Goal: Task Accomplishment & Management: Use online tool/utility

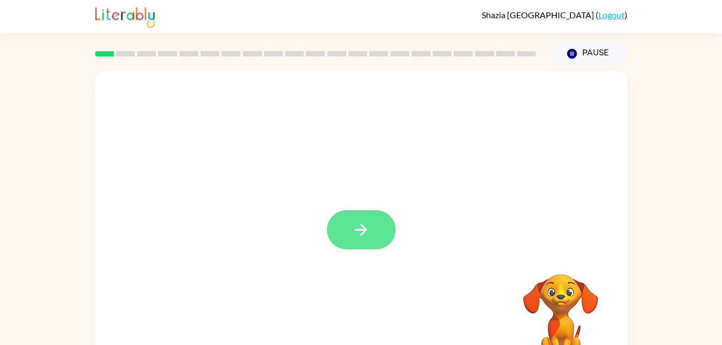
click at [351, 231] on button "button" at bounding box center [361, 229] width 69 height 39
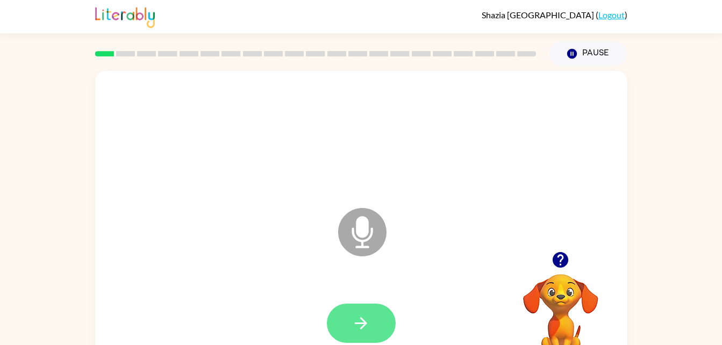
click at [358, 334] on button "button" at bounding box center [361, 323] width 69 height 39
click at [379, 244] on icon at bounding box center [362, 232] width 48 height 48
click at [365, 245] on icon at bounding box center [362, 232] width 48 height 48
click at [367, 309] on button "button" at bounding box center [361, 323] width 69 height 39
click at [347, 335] on button "button" at bounding box center [361, 323] width 69 height 39
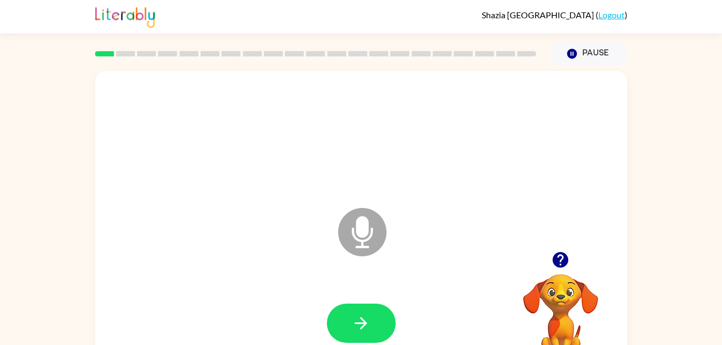
click at [358, 222] on icon "Microphone The Microphone is here when it is your turn to talk" at bounding box center [415, 245] width 161 height 81
click at [362, 231] on icon "Microphone The Microphone is here when it is your turn to talk" at bounding box center [415, 245] width 161 height 81
click at [377, 319] on button "button" at bounding box center [361, 323] width 69 height 39
click at [368, 333] on button "button" at bounding box center [361, 323] width 69 height 39
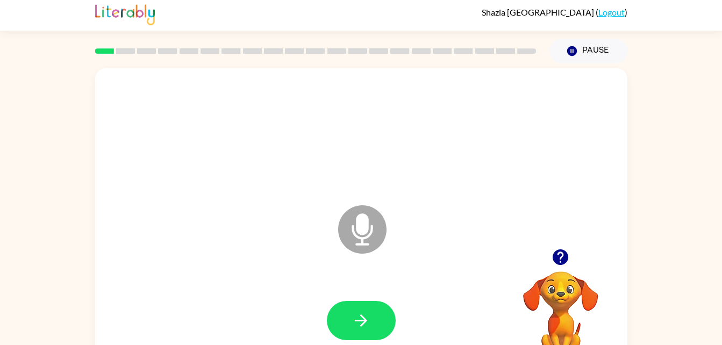
scroll to position [9, 0]
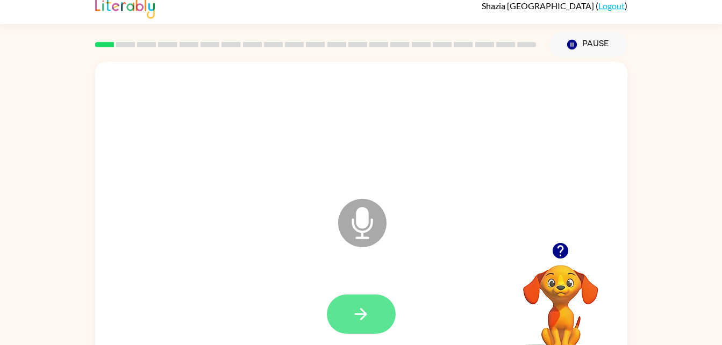
click at [367, 311] on icon "button" at bounding box center [360, 314] width 19 height 19
click at [363, 240] on icon at bounding box center [362, 223] width 48 height 48
click at [354, 235] on icon at bounding box center [362, 223] width 48 height 48
click at [355, 314] on icon "button" at bounding box center [361, 314] width 12 height 12
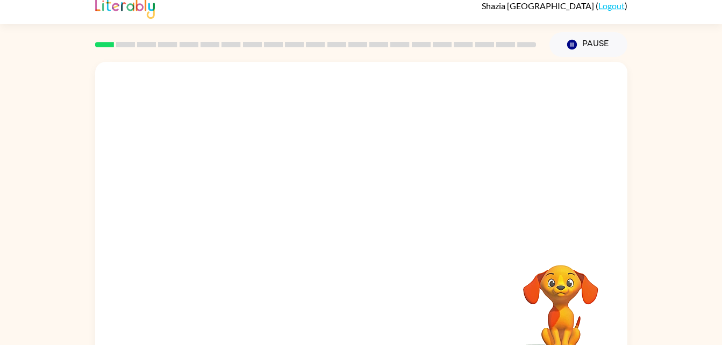
click at [377, 257] on div at bounding box center [361, 221] width 510 height 88
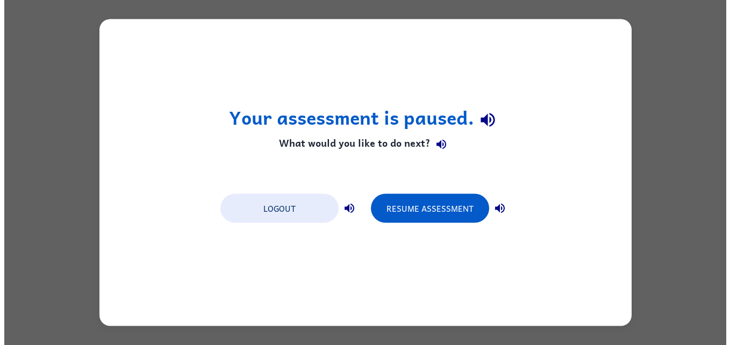
scroll to position [0, 0]
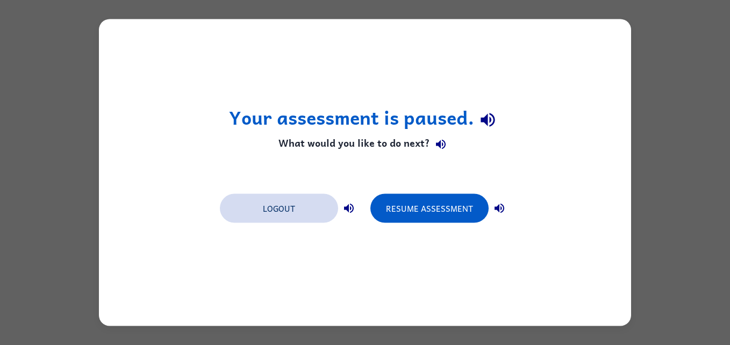
click at [264, 222] on button "Logout" at bounding box center [279, 208] width 118 height 29
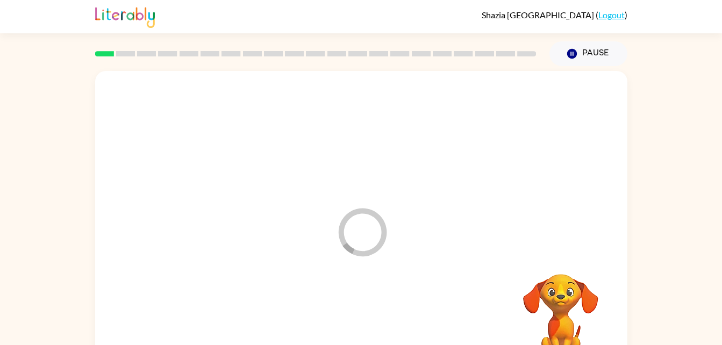
click at [342, 242] on icon at bounding box center [362, 232] width 48 height 48
click at [368, 235] on div at bounding box center [361, 230] width 510 height 88
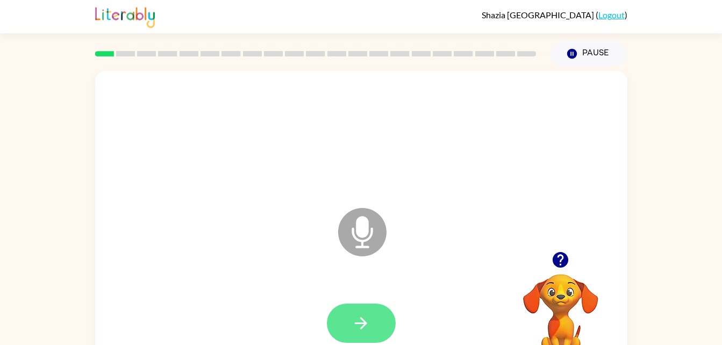
click at [365, 321] on icon "button" at bounding box center [361, 323] width 12 height 12
click at [362, 305] on button "button" at bounding box center [361, 323] width 69 height 39
click at [368, 318] on icon "button" at bounding box center [360, 323] width 19 height 19
click at [359, 229] on icon "Microphone The Microphone is here when it is your turn to talk" at bounding box center [415, 245] width 161 height 81
click at [355, 336] on button "button" at bounding box center [361, 323] width 69 height 39
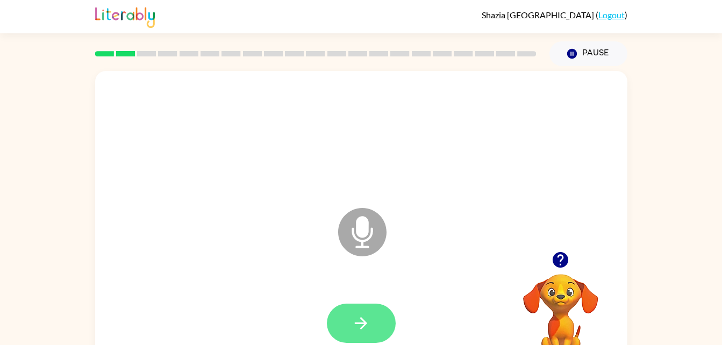
click at [358, 327] on icon "button" at bounding box center [360, 323] width 19 height 19
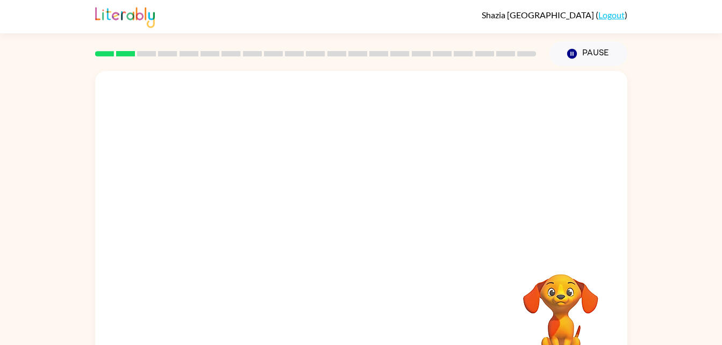
scroll to position [33, 0]
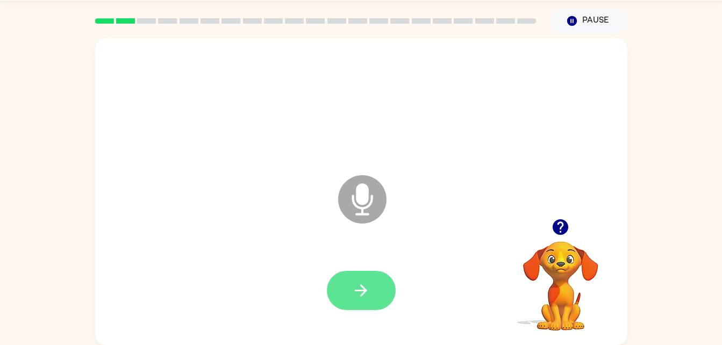
click at [352, 297] on icon "button" at bounding box center [360, 290] width 19 height 19
click at [361, 290] on icon "button" at bounding box center [361, 290] width 12 height 12
click at [359, 284] on icon "button" at bounding box center [360, 290] width 19 height 19
click at [355, 287] on icon "button" at bounding box center [360, 290] width 19 height 19
click at [370, 289] on button "button" at bounding box center [361, 290] width 69 height 39
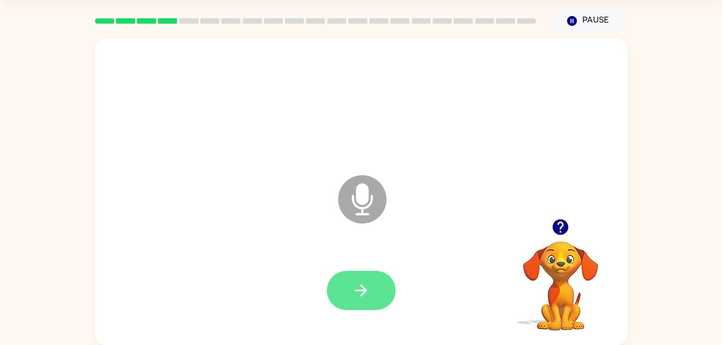
click at [375, 283] on button "button" at bounding box center [361, 290] width 69 height 39
click at [359, 291] on icon "button" at bounding box center [361, 290] width 12 height 12
click at [365, 284] on icon "button" at bounding box center [360, 290] width 19 height 19
click at [364, 300] on button "button" at bounding box center [361, 290] width 69 height 39
click at [368, 291] on icon "button" at bounding box center [360, 290] width 19 height 19
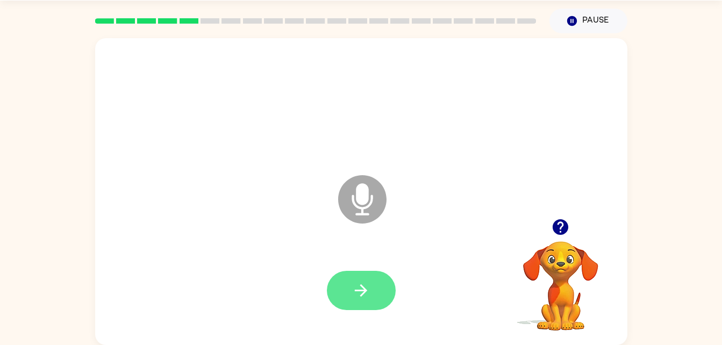
click at [359, 287] on icon "button" at bounding box center [360, 290] width 19 height 19
click at [356, 285] on icon "button" at bounding box center [360, 290] width 19 height 19
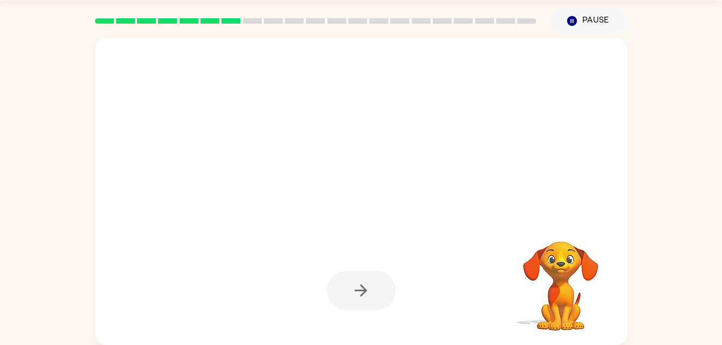
click at [344, 296] on div at bounding box center [361, 290] width 69 height 39
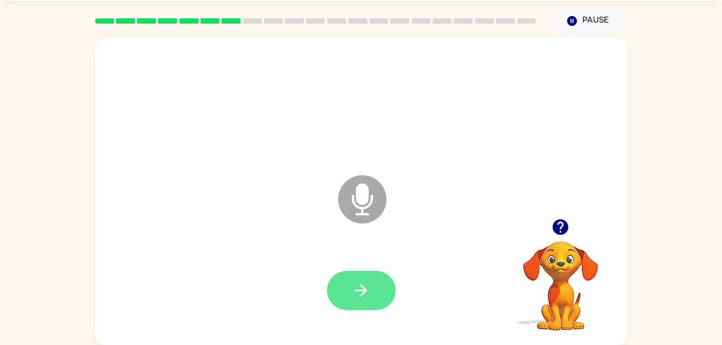
click at [358, 294] on icon "button" at bounding box center [360, 290] width 19 height 19
click at [359, 289] on icon "button" at bounding box center [360, 290] width 19 height 19
click at [374, 302] on button "button" at bounding box center [361, 290] width 69 height 39
click at [376, 292] on button "button" at bounding box center [361, 290] width 69 height 39
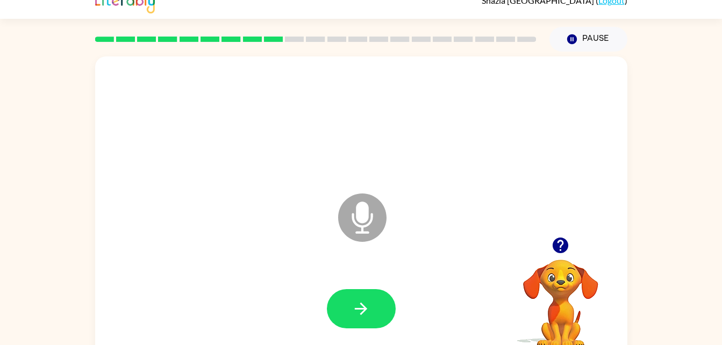
scroll to position [0, 0]
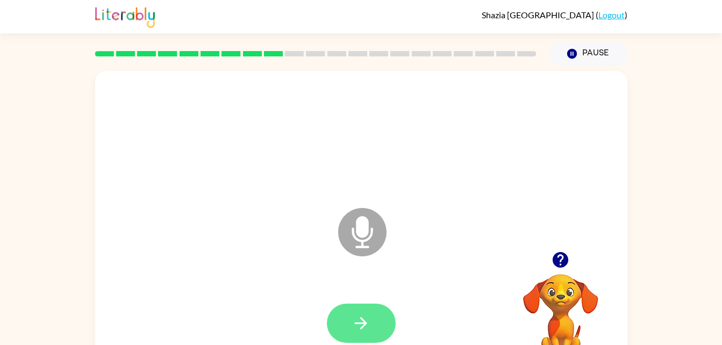
click at [374, 318] on button "button" at bounding box center [361, 323] width 69 height 39
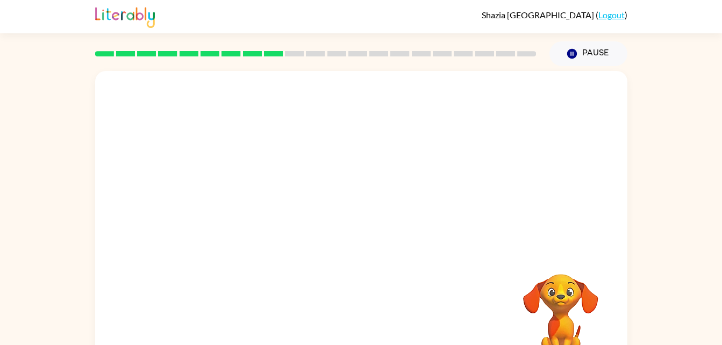
scroll to position [33, 0]
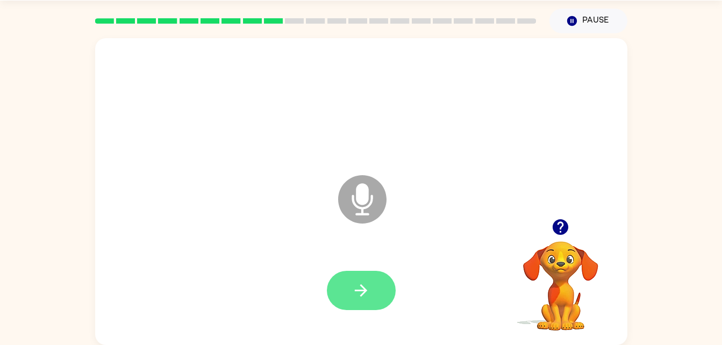
click at [359, 286] on icon "button" at bounding box center [360, 290] width 19 height 19
click at [400, 323] on div at bounding box center [361, 291] width 510 height 88
click at [376, 282] on button "button" at bounding box center [361, 290] width 69 height 39
click at [354, 282] on icon "button" at bounding box center [360, 290] width 19 height 19
click at [564, 225] on icon "button" at bounding box center [560, 227] width 16 height 16
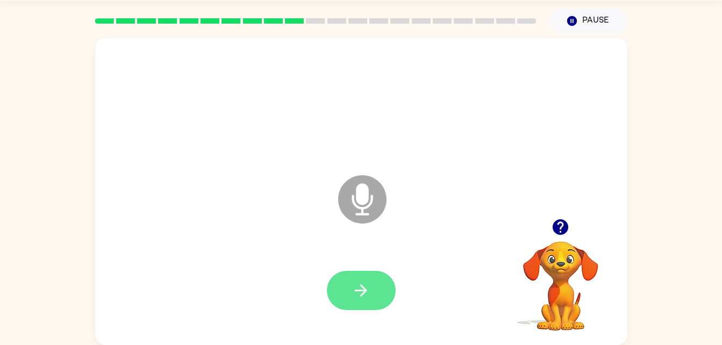
click at [363, 287] on icon "button" at bounding box center [361, 290] width 12 height 12
click at [366, 295] on icon "button" at bounding box center [360, 290] width 19 height 19
click at [362, 283] on icon "button" at bounding box center [360, 290] width 19 height 19
click at [375, 299] on button "button" at bounding box center [361, 290] width 69 height 39
click at [363, 298] on icon "button" at bounding box center [360, 290] width 19 height 19
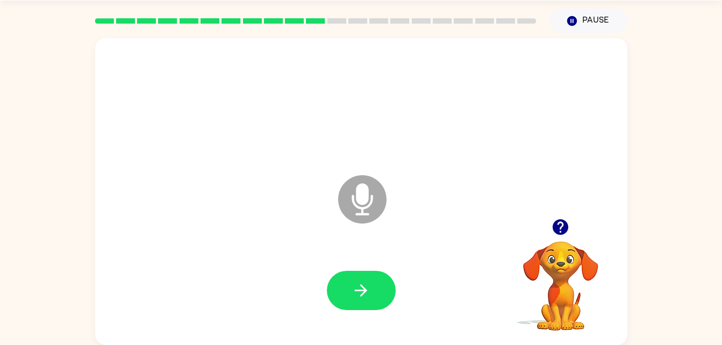
click at [562, 237] on button "button" at bounding box center [559, 226] width 27 height 27
click at [369, 296] on icon "button" at bounding box center [360, 290] width 19 height 19
click at [373, 294] on button "button" at bounding box center [361, 290] width 69 height 39
click at [553, 229] on icon "button" at bounding box center [560, 227] width 16 height 16
click at [347, 274] on button "button" at bounding box center [361, 290] width 69 height 39
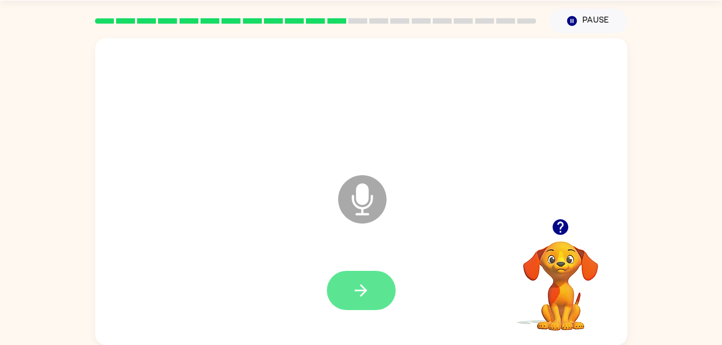
click at [349, 282] on button "button" at bounding box center [361, 290] width 69 height 39
click at [380, 293] on button "button" at bounding box center [361, 290] width 69 height 39
click at [556, 223] on icon "button" at bounding box center [560, 227] width 16 height 16
click at [374, 298] on button "button" at bounding box center [361, 290] width 69 height 39
click at [369, 278] on button "button" at bounding box center [361, 290] width 69 height 39
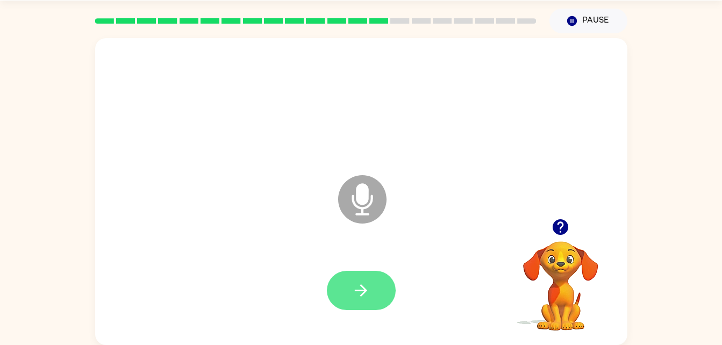
click at [355, 287] on icon "button" at bounding box center [360, 290] width 19 height 19
click at [373, 288] on button "button" at bounding box center [361, 290] width 69 height 39
click at [375, 289] on button "button" at bounding box center [361, 290] width 69 height 39
click at [365, 296] on icon "button" at bounding box center [360, 290] width 19 height 19
click at [360, 307] on button "button" at bounding box center [361, 290] width 69 height 39
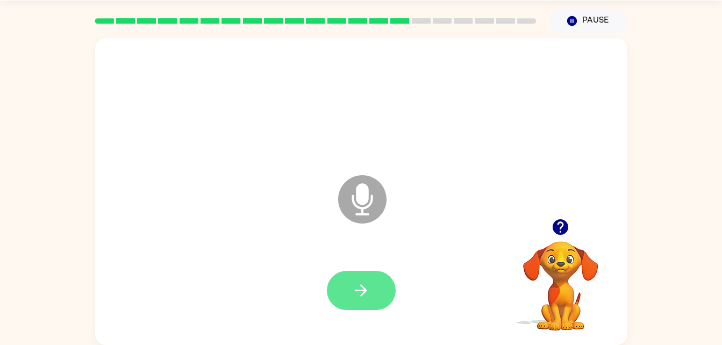
click at [355, 293] on icon "button" at bounding box center [360, 290] width 19 height 19
click at [345, 289] on button "button" at bounding box center [361, 290] width 69 height 39
click at [374, 299] on button "button" at bounding box center [361, 290] width 69 height 39
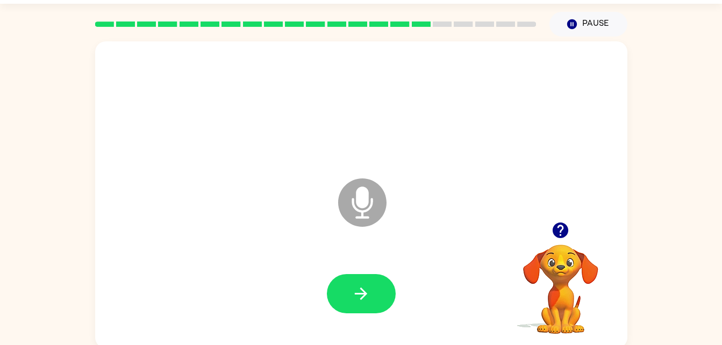
scroll to position [28, 0]
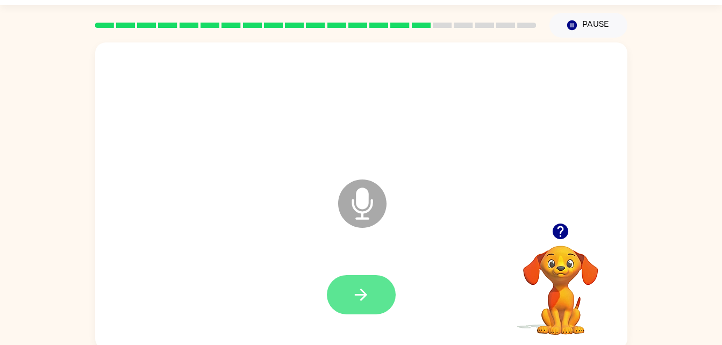
click at [363, 293] on icon "button" at bounding box center [360, 294] width 19 height 19
click at [377, 298] on button "button" at bounding box center [361, 294] width 69 height 39
click at [381, 286] on button "button" at bounding box center [361, 294] width 69 height 39
click at [366, 297] on icon "button" at bounding box center [360, 294] width 19 height 19
click at [366, 300] on icon "button" at bounding box center [360, 294] width 19 height 19
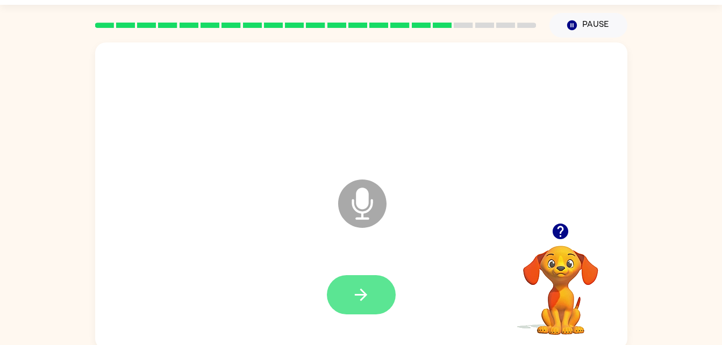
click at [356, 310] on button "button" at bounding box center [361, 294] width 69 height 39
click at [364, 304] on button "button" at bounding box center [361, 294] width 69 height 39
click at [365, 296] on icon "button" at bounding box center [361, 295] width 12 height 12
click at [355, 297] on div at bounding box center [361, 294] width 69 height 39
click at [362, 307] on button "button" at bounding box center [361, 294] width 69 height 39
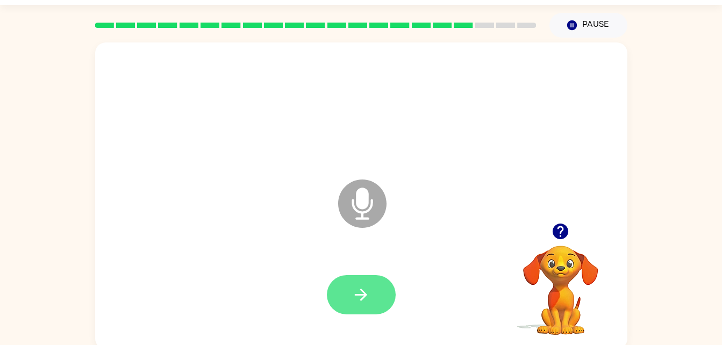
click at [360, 282] on button "button" at bounding box center [361, 294] width 69 height 39
click at [367, 313] on button "button" at bounding box center [361, 294] width 69 height 39
click at [376, 313] on button "button" at bounding box center [361, 294] width 69 height 39
click at [379, 298] on button "button" at bounding box center [361, 294] width 69 height 39
click at [362, 297] on icon "button" at bounding box center [360, 294] width 19 height 19
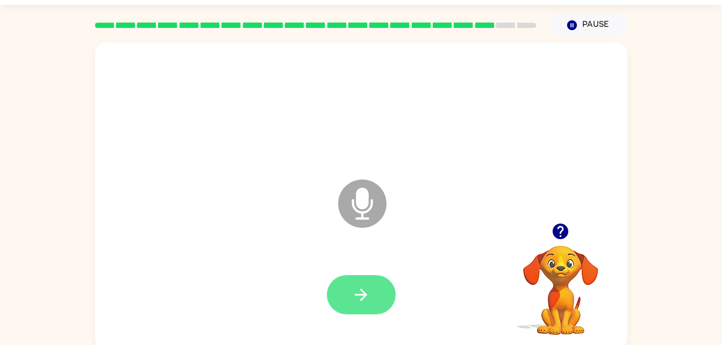
click at [364, 301] on icon "button" at bounding box center [360, 294] width 19 height 19
click at [564, 236] on icon "button" at bounding box center [560, 232] width 16 height 16
click at [373, 313] on button "button" at bounding box center [361, 294] width 69 height 39
click at [365, 296] on icon "button" at bounding box center [361, 295] width 12 height 12
click at [367, 284] on button "button" at bounding box center [361, 294] width 69 height 39
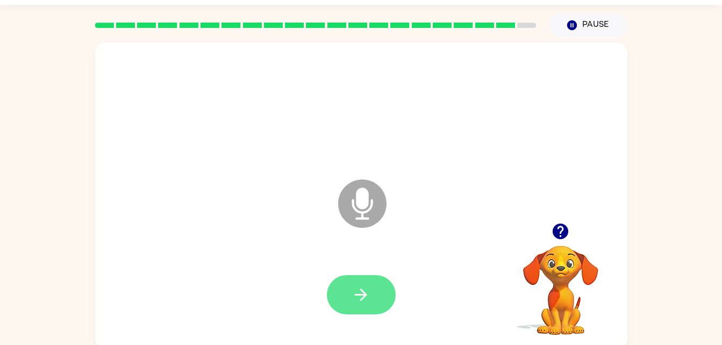
click at [351, 300] on button "button" at bounding box center [361, 294] width 69 height 39
click at [363, 299] on icon "button" at bounding box center [360, 294] width 19 height 19
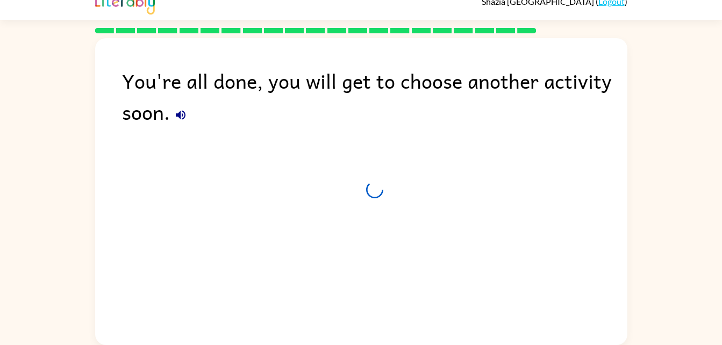
scroll to position [13, 0]
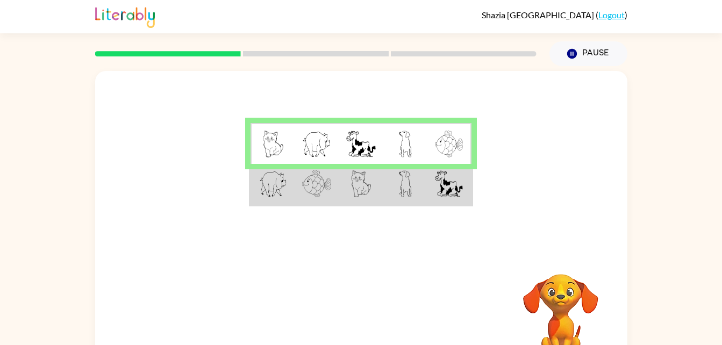
click at [342, 200] on td at bounding box center [361, 184] width 44 height 41
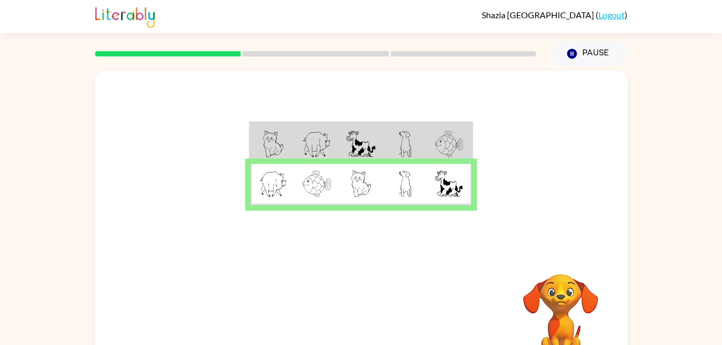
click at [358, 177] on img at bounding box center [361, 183] width 20 height 27
click at [371, 193] on img at bounding box center [361, 183] width 20 height 27
click at [375, 304] on button "button" at bounding box center [361, 317] width 69 height 39
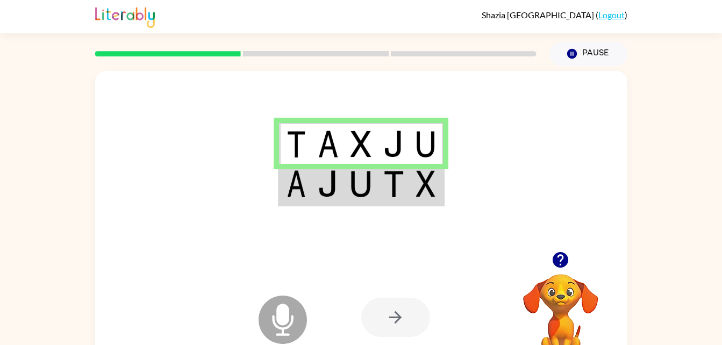
click at [395, 188] on img at bounding box center [393, 183] width 20 height 27
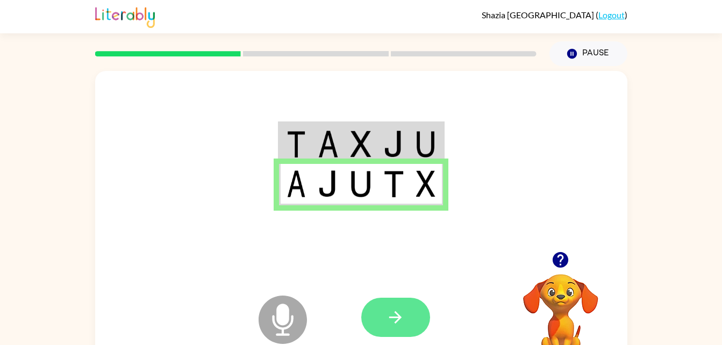
click at [377, 305] on button "button" at bounding box center [395, 317] width 69 height 39
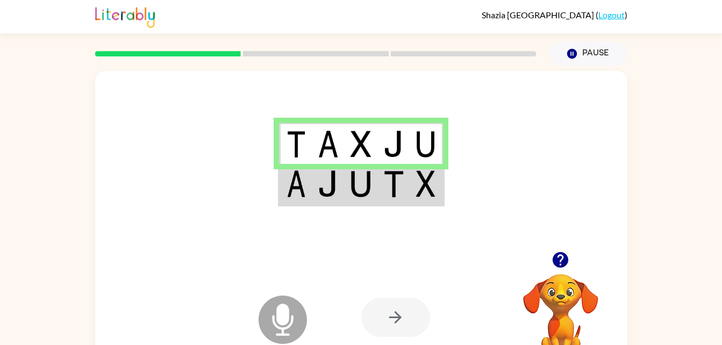
click at [364, 199] on td at bounding box center [360, 184] width 33 height 41
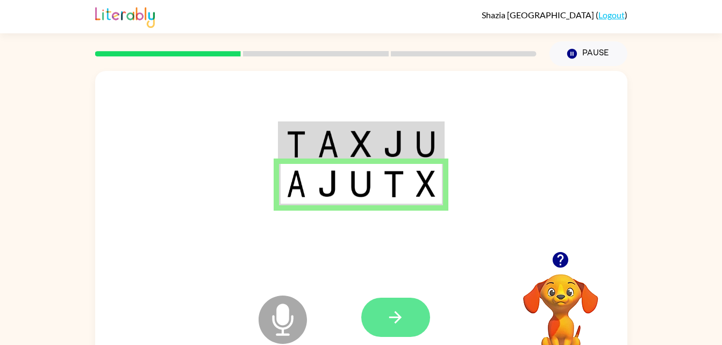
click at [386, 327] on button "button" at bounding box center [395, 317] width 69 height 39
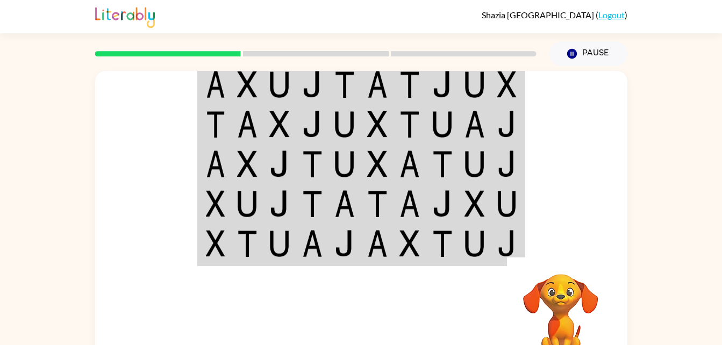
click at [440, 258] on div at bounding box center [440, 317] width 159 height 121
click at [216, 154] on img at bounding box center [215, 163] width 19 height 27
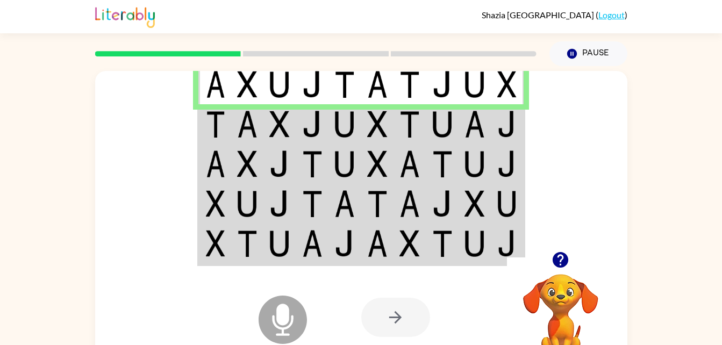
click at [334, 135] on td at bounding box center [344, 124] width 33 height 40
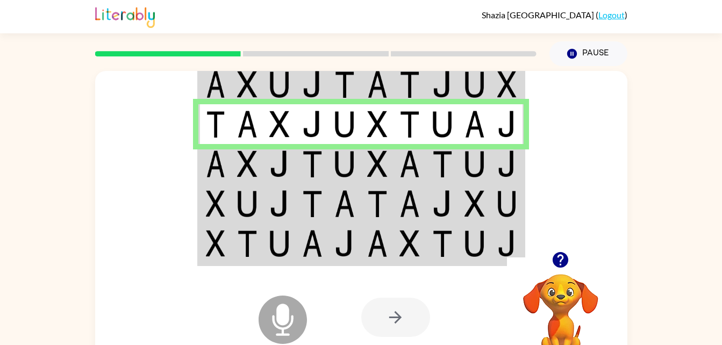
click at [521, 154] on td at bounding box center [507, 164] width 33 height 40
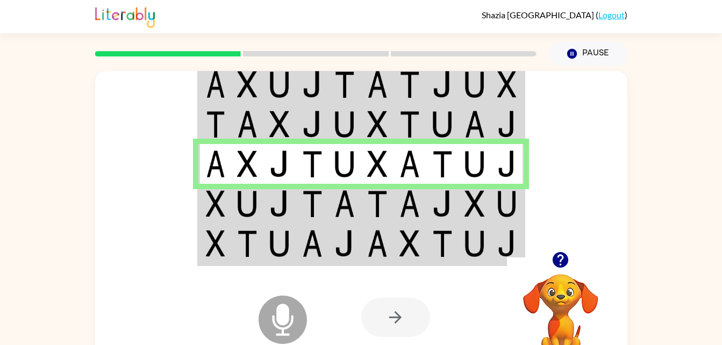
click at [246, 205] on img at bounding box center [247, 203] width 20 height 27
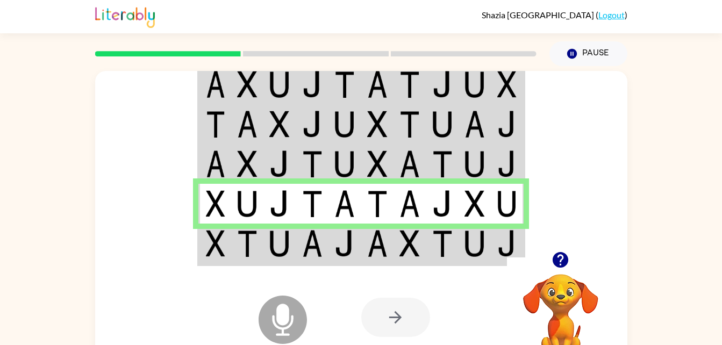
click at [273, 257] on icon at bounding box center [282, 295] width 27 height 81
click at [311, 246] on img at bounding box center [312, 243] width 20 height 27
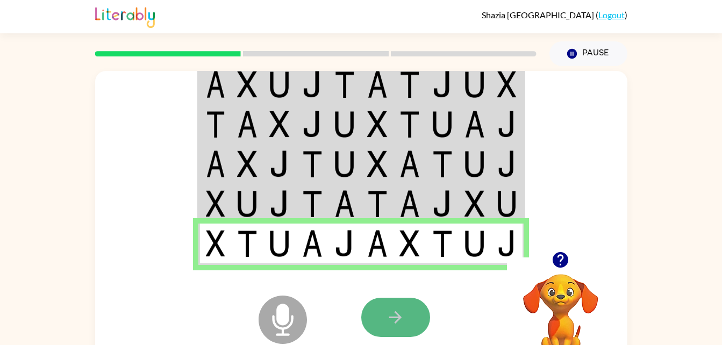
click at [388, 321] on icon "button" at bounding box center [395, 317] width 19 height 19
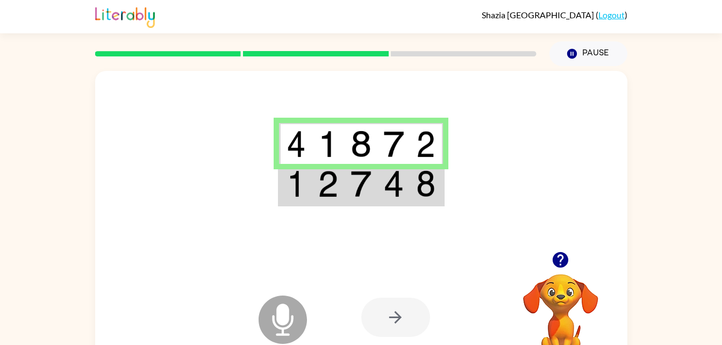
click at [353, 201] on td at bounding box center [360, 184] width 33 height 41
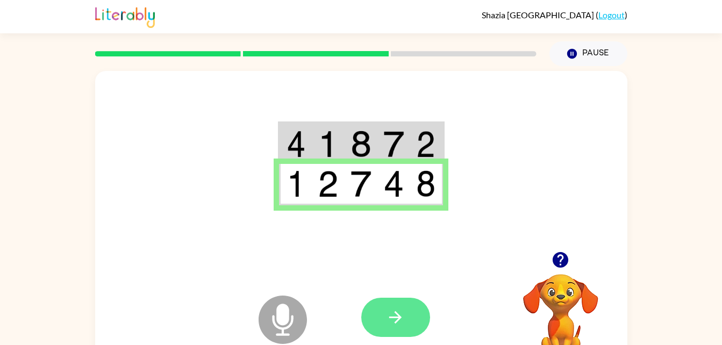
click at [413, 316] on button "button" at bounding box center [395, 317] width 69 height 39
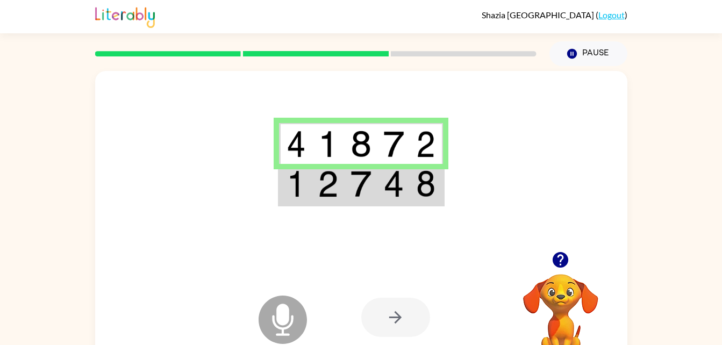
click at [402, 185] on img at bounding box center [393, 183] width 20 height 27
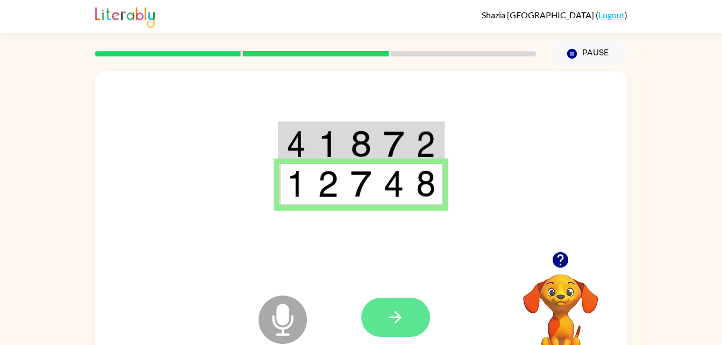
click at [401, 320] on icon "button" at bounding box center [395, 317] width 19 height 19
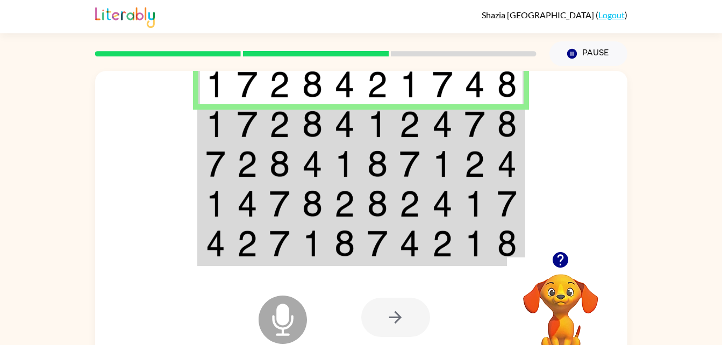
click at [337, 123] on img at bounding box center [344, 124] width 20 height 27
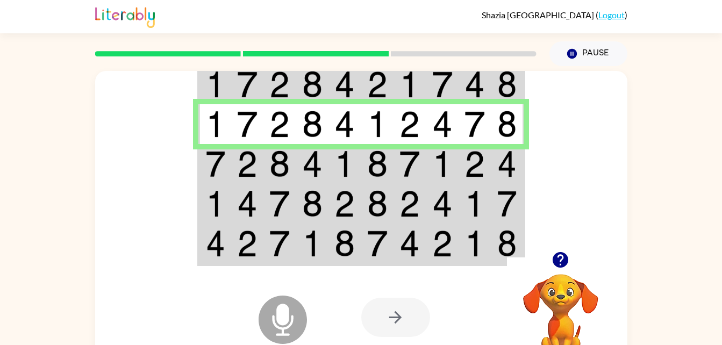
click at [396, 251] on td at bounding box center [409, 244] width 33 height 41
click at [413, 159] on img at bounding box center [409, 163] width 20 height 27
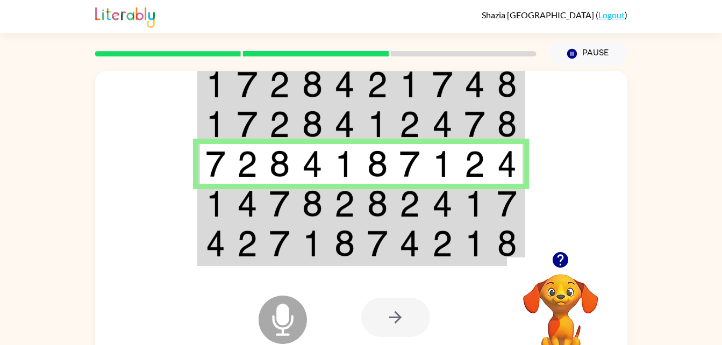
click at [418, 203] on img at bounding box center [409, 203] width 20 height 27
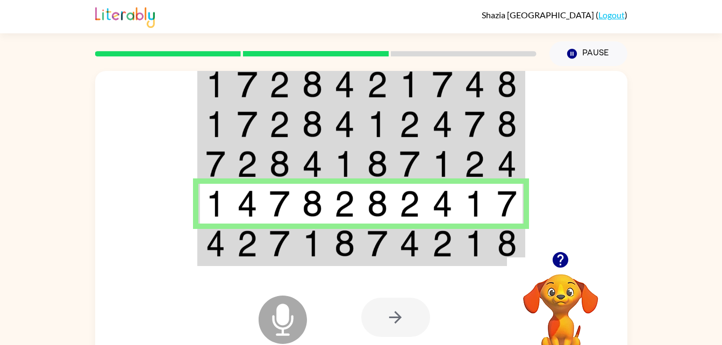
click at [415, 240] on img at bounding box center [409, 243] width 20 height 27
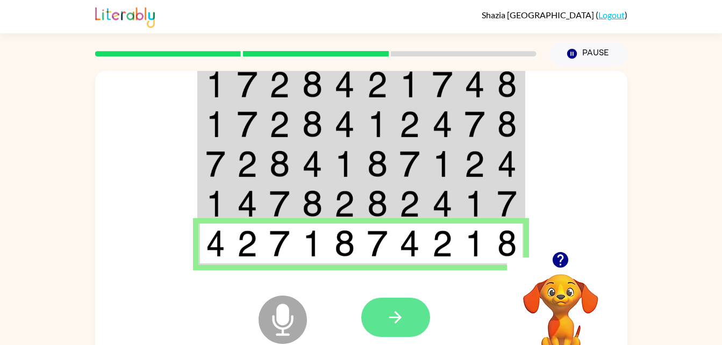
click at [404, 308] on icon "button" at bounding box center [395, 317] width 19 height 19
